Goal: Task Accomplishment & Management: Use online tool/utility

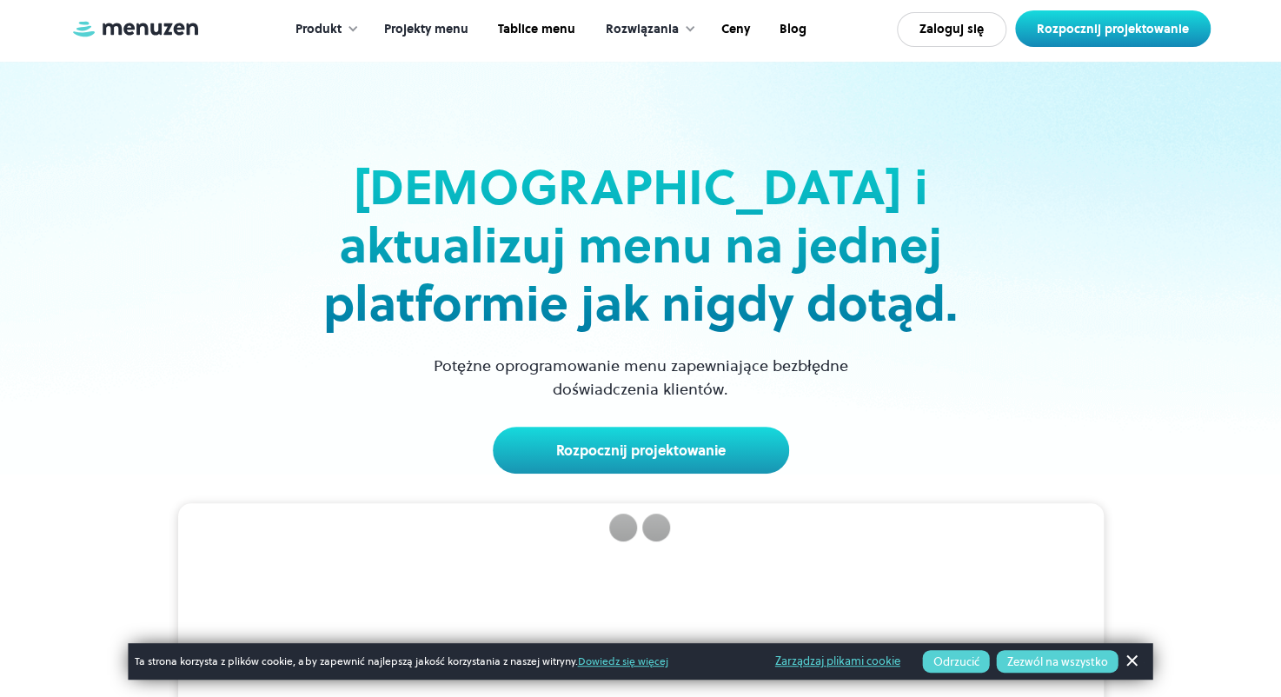
click at [440, 23] on link "Projekty menu" at bounding box center [425, 30] width 114 height 54
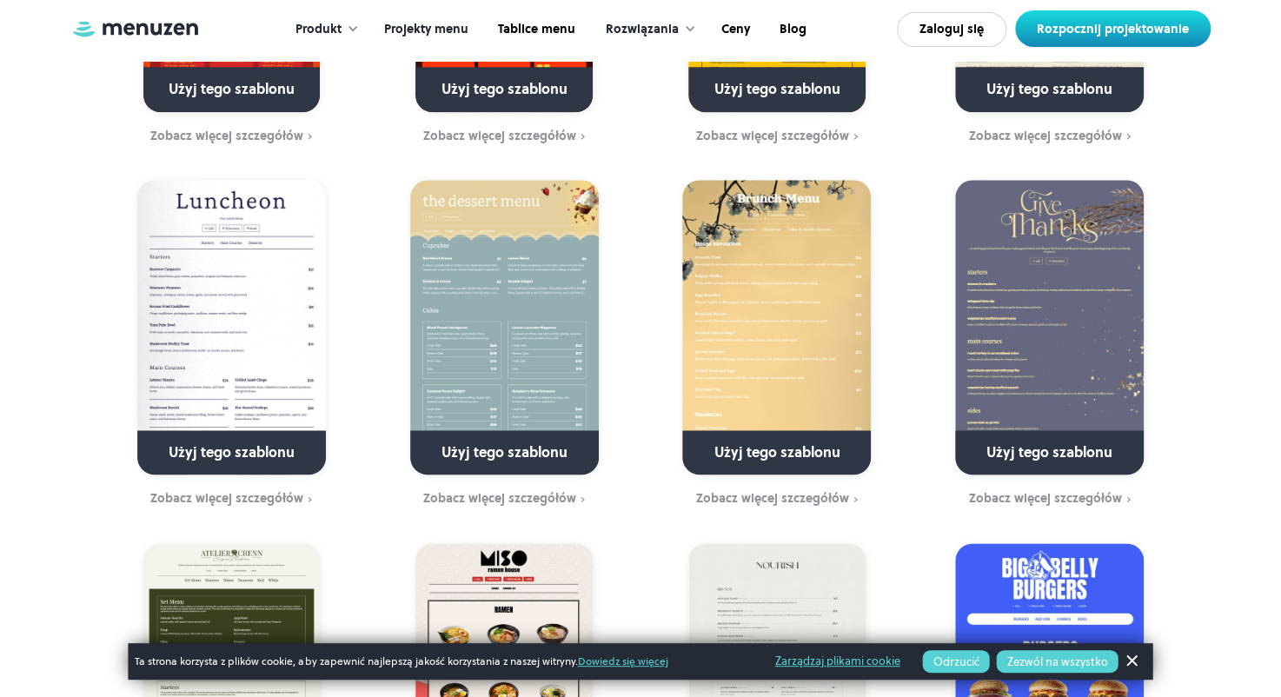
scroll to position [782, 0]
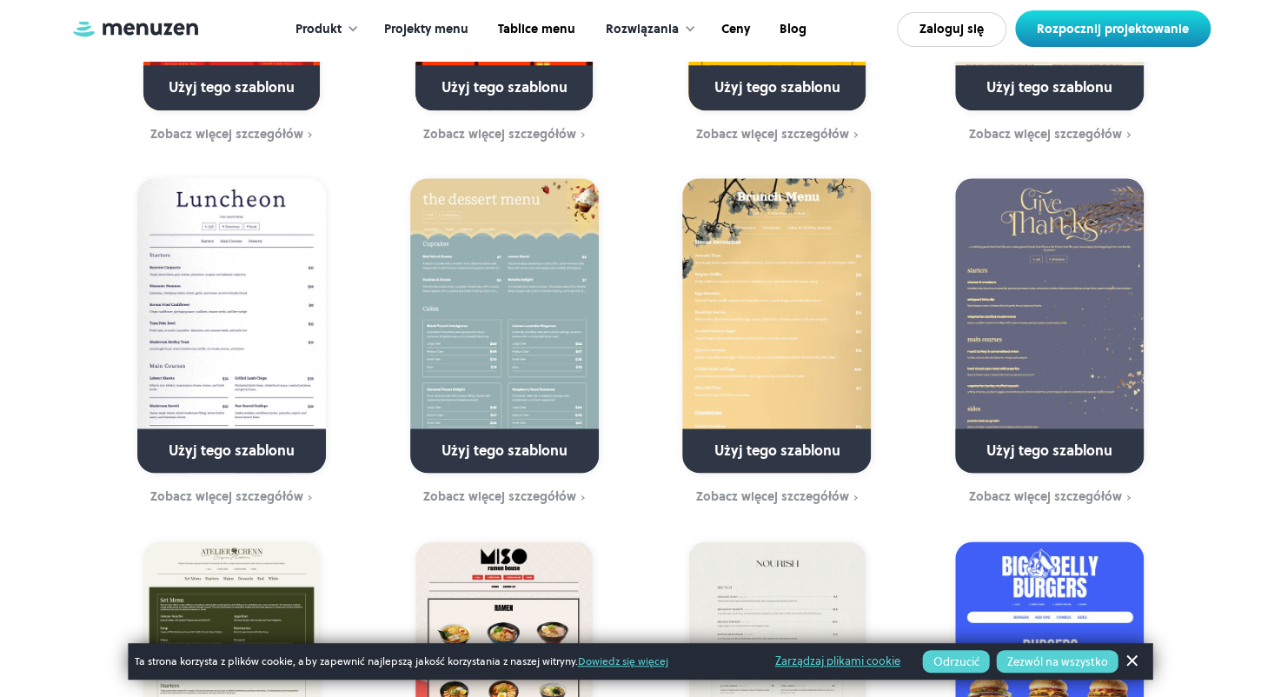
click at [362, 26] on div "Produkt" at bounding box center [323, 30] width 90 height 54
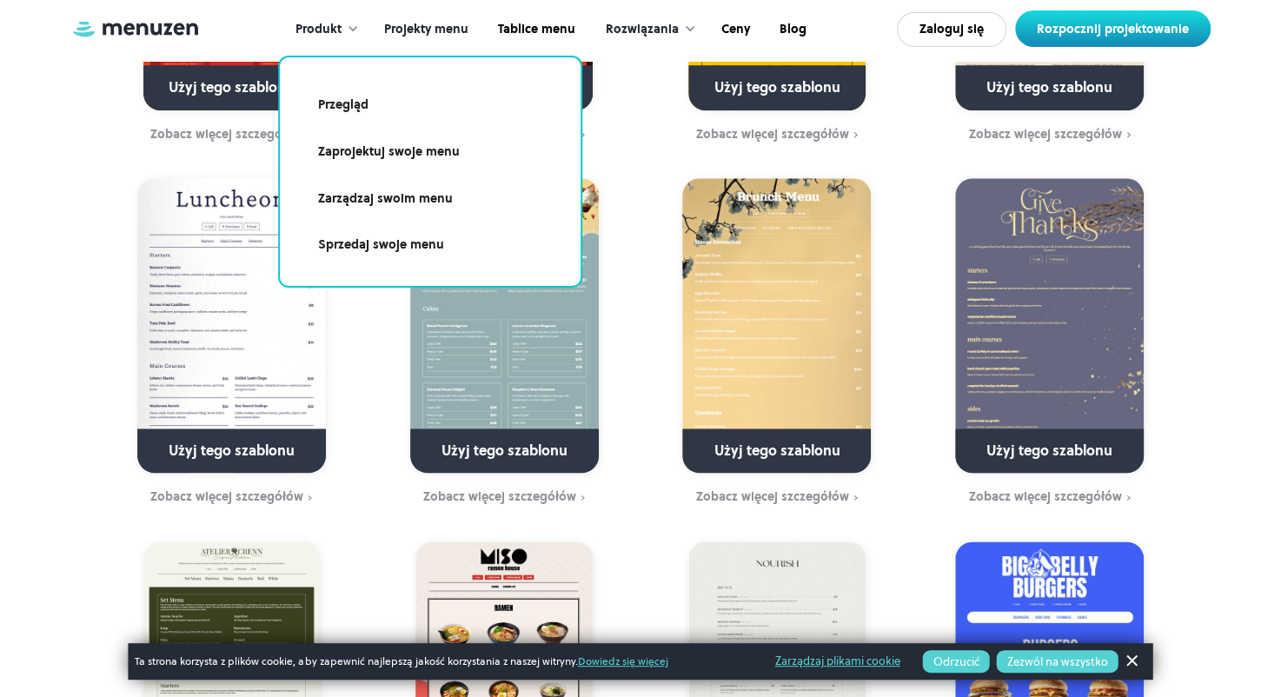
click at [362, 26] on div "Produkt" at bounding box center [323, 30] width 90 height 54
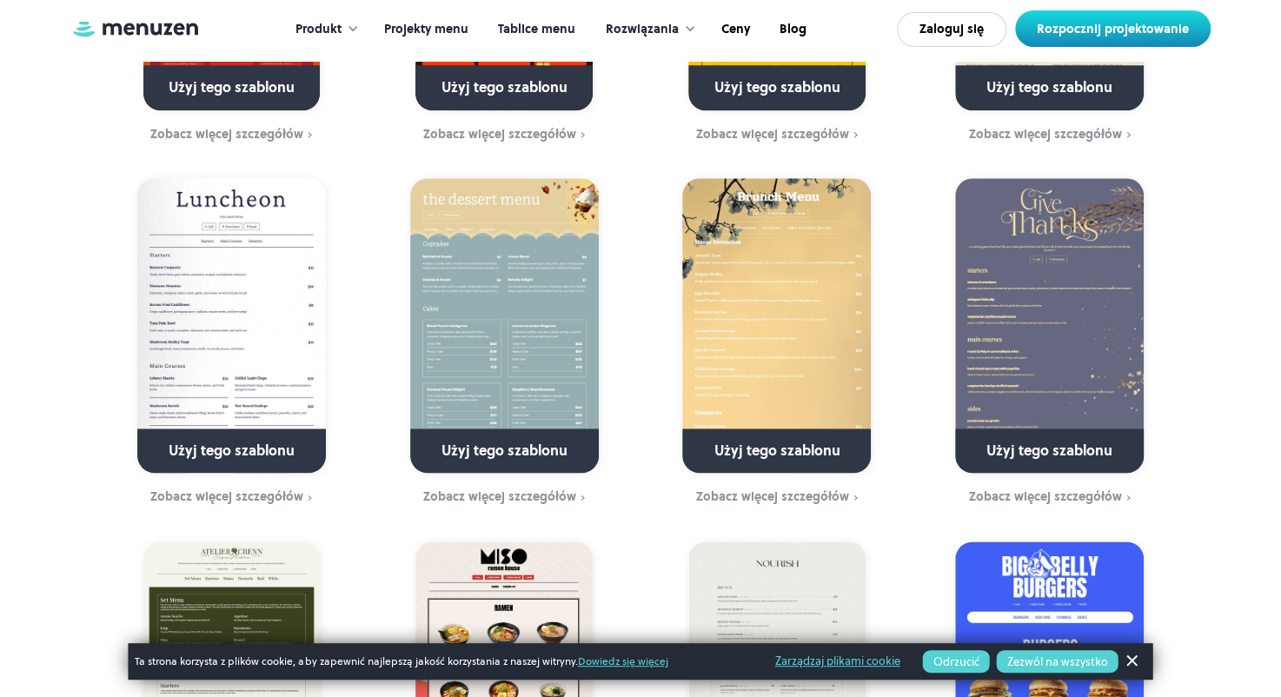
click at [564, 29] on link "Tablice menu" at bounding box center [535, 30] width 107 height 54
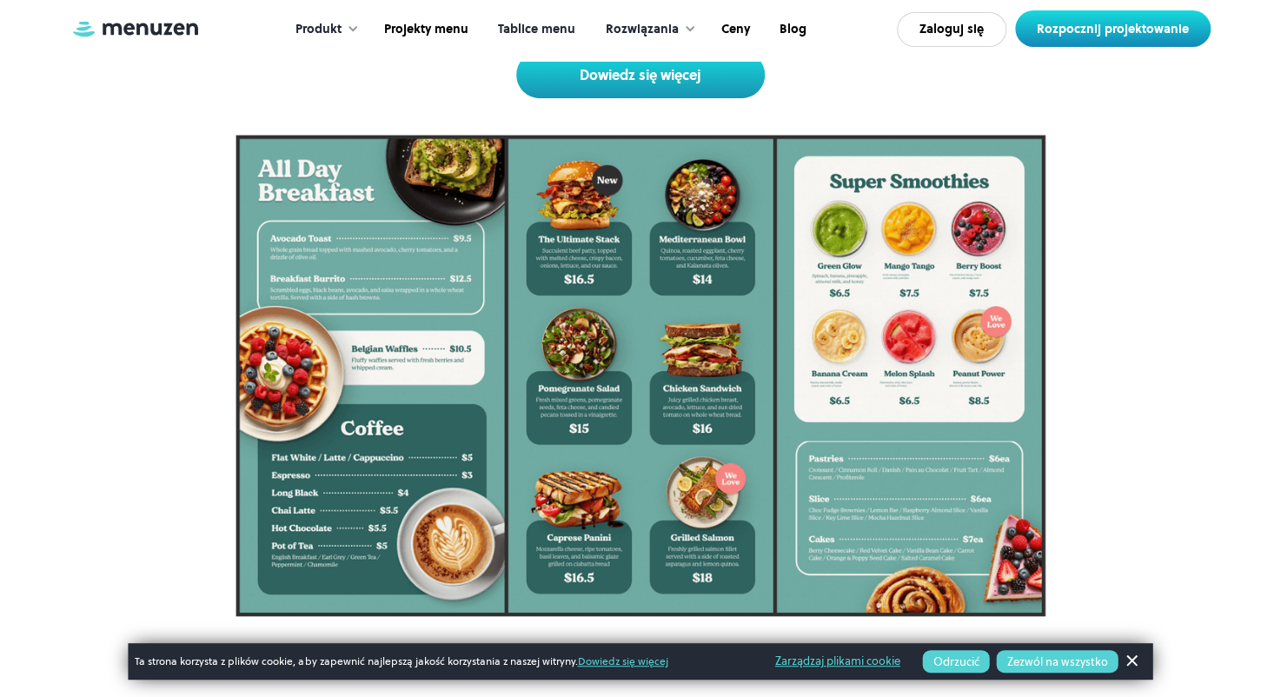
scroll to position [348, 0]
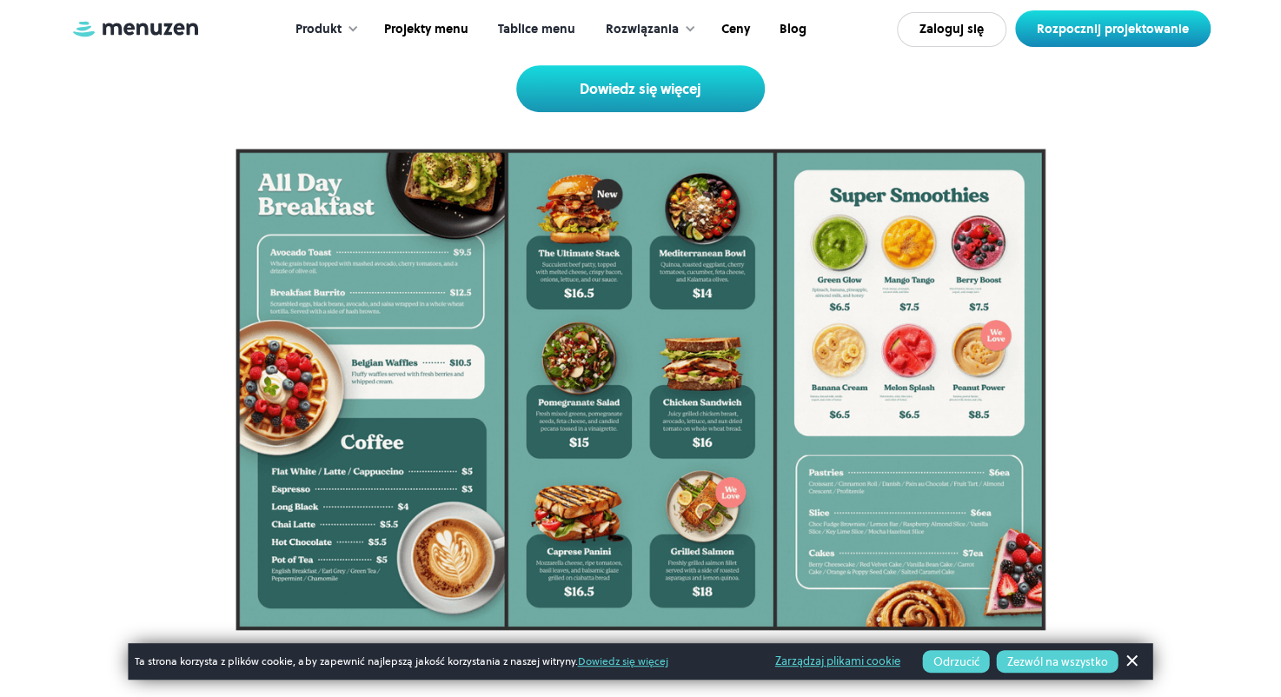
click at [690, 18] on div "Rozwiązania" at bounding box center [646, 30] width 116 height 54
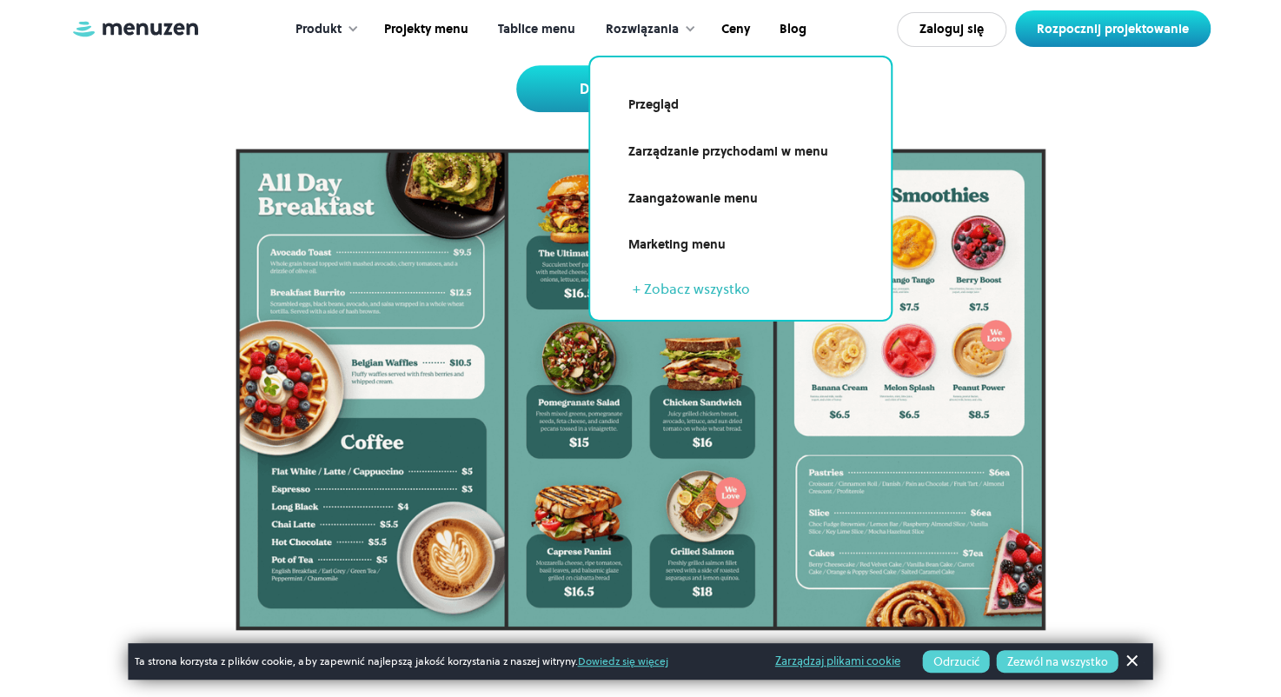
click at [709, 199] on link "Zaangażowanie menu" at bounding box center [740, 199] width 259 height 40
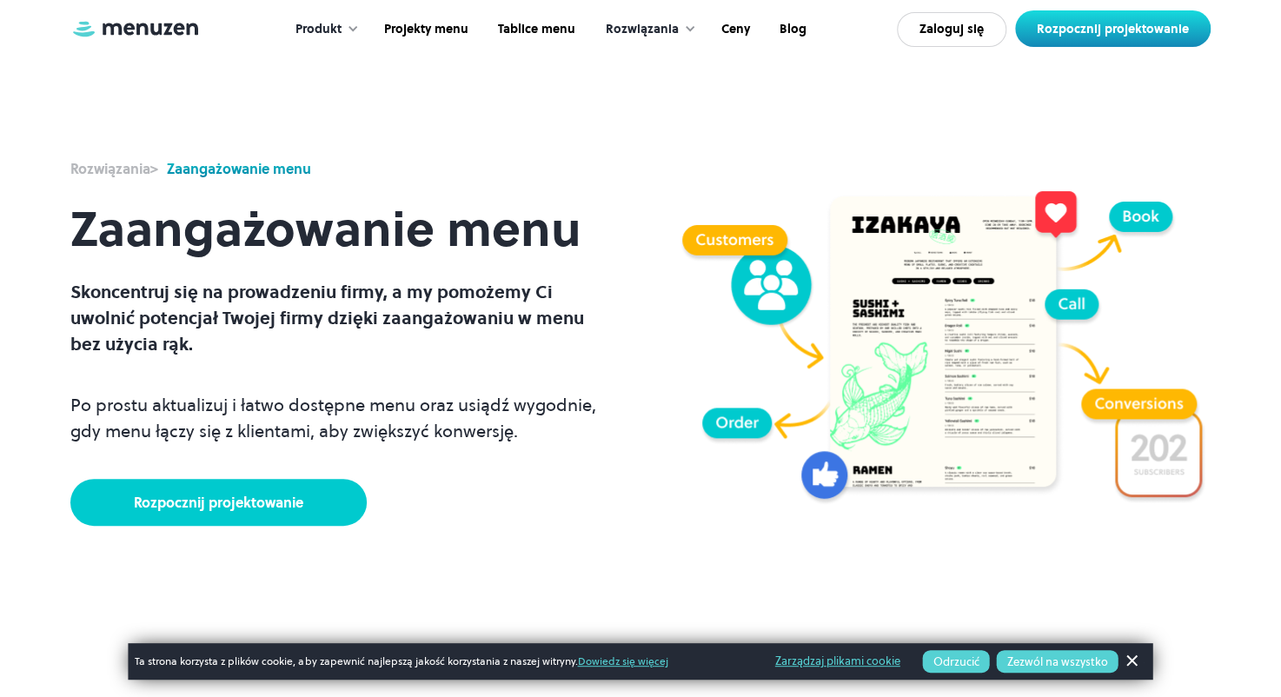
click at [213, 495] on link "Rozpocznij projektowanie" at bounding box center [218, 502] width 296 height 47
